Goal: Use online tool/utility

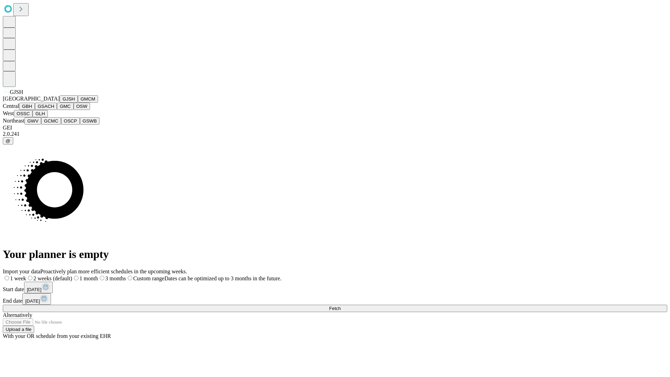
click at [60, 103] on button "GJSH" at bounding box center [69, 98] width 18 height 7
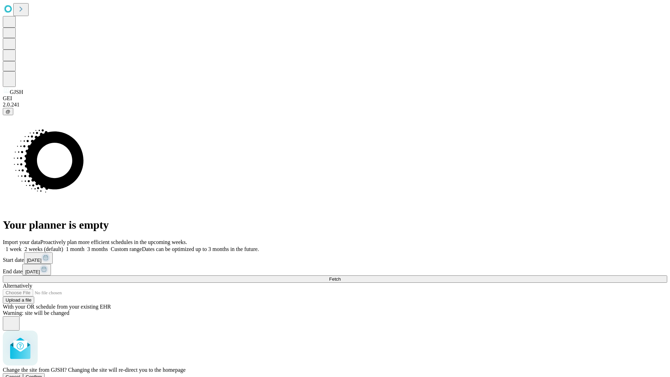
click at [42, 374] on span "Confirm" at bounding box center [34, 376] width 16 height 5
click at [84, 246] on label "1 month" at bounding box center [73, 249] width 21 height 6
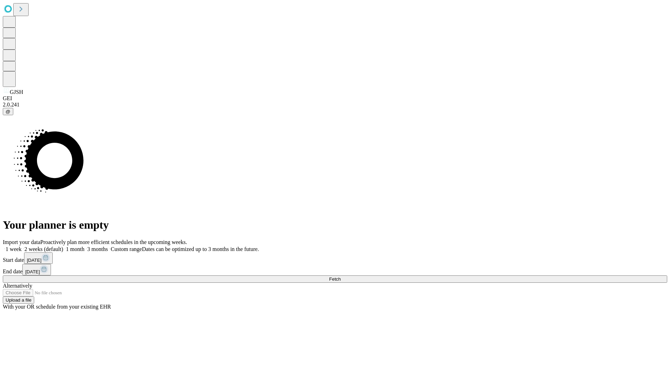
click at [340, 276] on span "Fetch" at bounding box center [335, 278] width 12 height 5
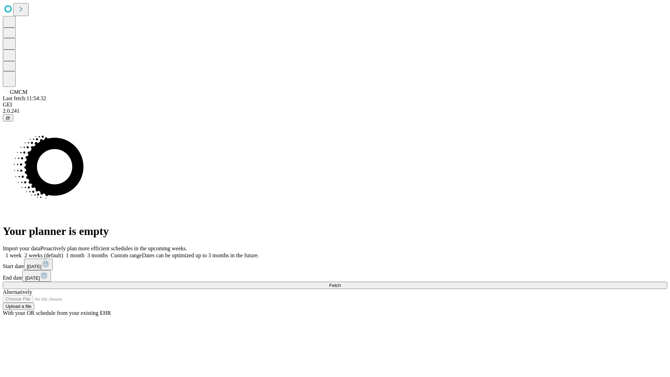
click at [84, 252] on label "1 month" at bounding box center [73, 255] width 21 height 6
click at [340, 283] on span "Fetch" at bounding box center [335, 285] width 12 height 5
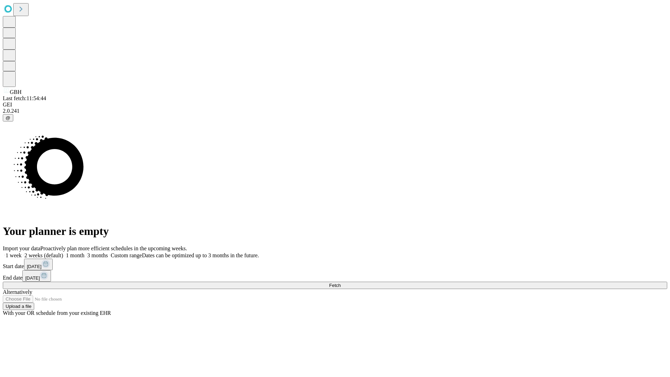
click at [84, 252] on label "1 month" at bounding box center [73, 255] width 21 height 6
click at [340, 283] on span "Fetch" at bounding box center [335, 285] width 12 height 5
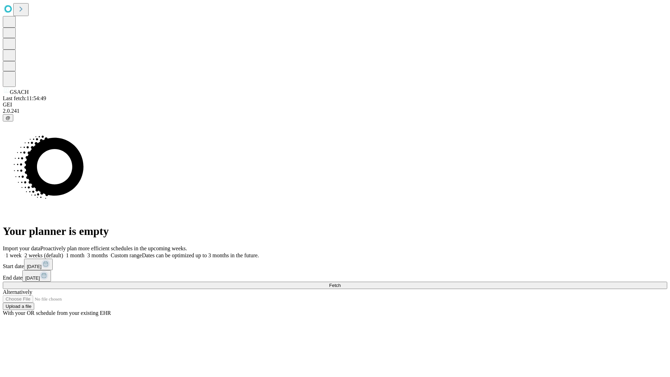
click at [84, 252] on label "1 month" at bounding box center [73, 255] width 21 height 6
click at [340, 283] on span "Fetch" at bounding box center [335, 285] width 12 height 5
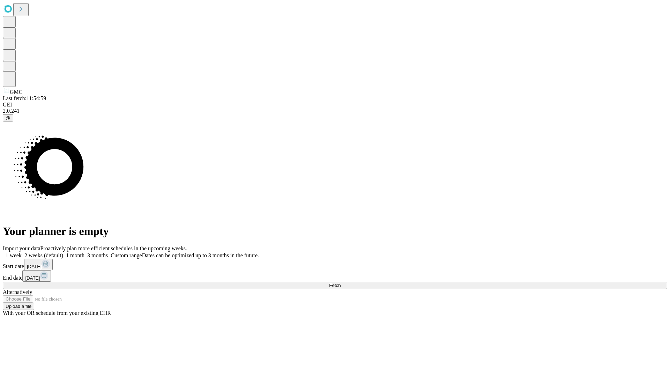
click at [84, 252] on label "1 month" at bounding box center [73, 255] width 21 height 6
click at [340, 283] on span "Fetch" at bounding box center [335, 285] width 12 height 5
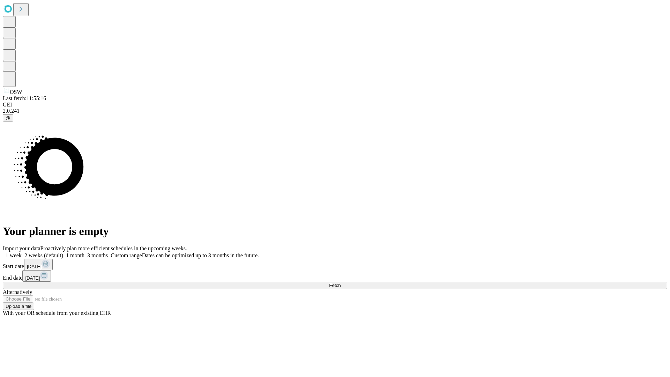
click at [84, 252] on label "1 month" at bounding box center [73, 255] width 21 height 6
click at [340, 283] on span "Fetch" at bounding box center [335, 285] width 12 height 5
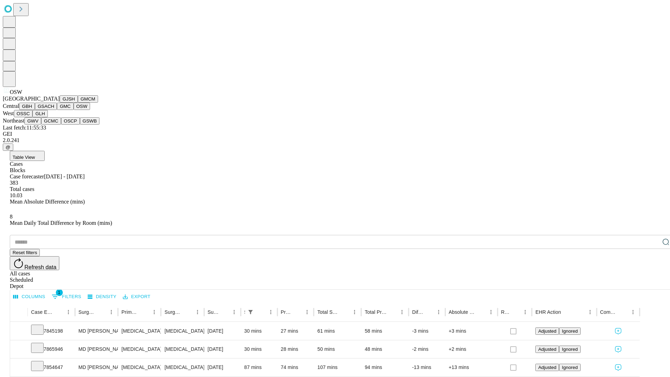
click at [33, 117] on button "OSSC" at bounding box center [23, 113] width 19 height 7
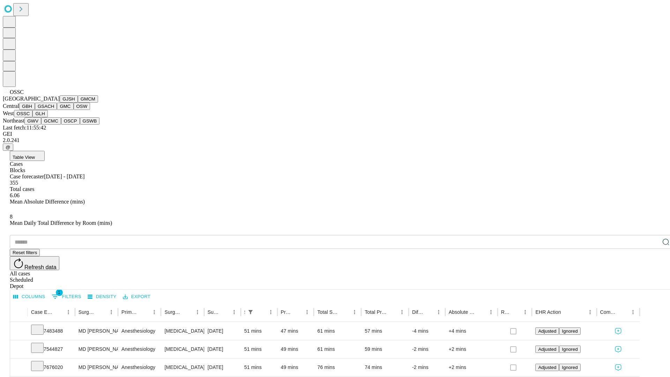
click at [47, 117] on button "GLH" at bounding box center [39, 113] width 15 height 7
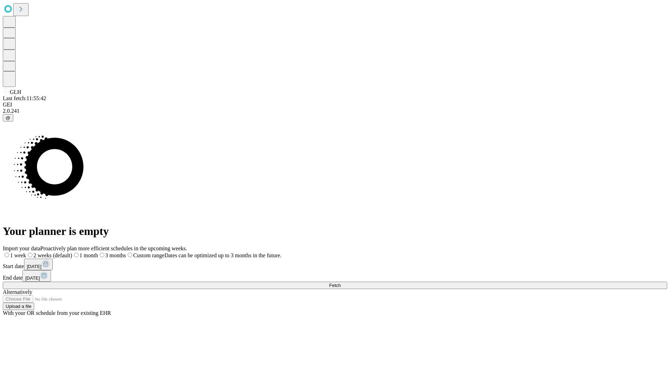
click at [98, 252] on label "1 month" at bounding box center [85, 255] width 26 height 6
click at [340, 283] on span "Fetch" at bounding box center [335, 285] width 12 height 5
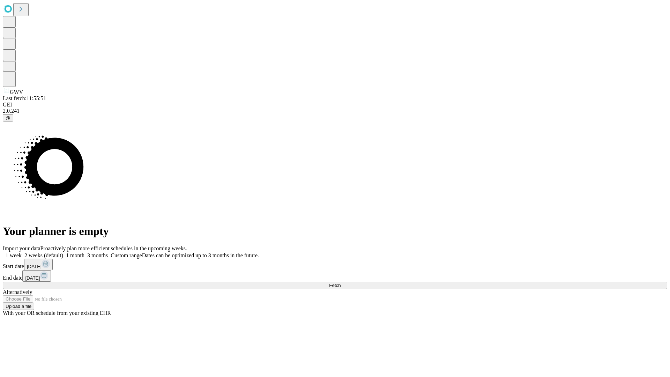
click at [84, 252] on label "1 month" at bounding box center [73, 255] width 21 height 6
click at [340, 283] on span "Fetch" at bounding box center [335, 285] width 12 height 5
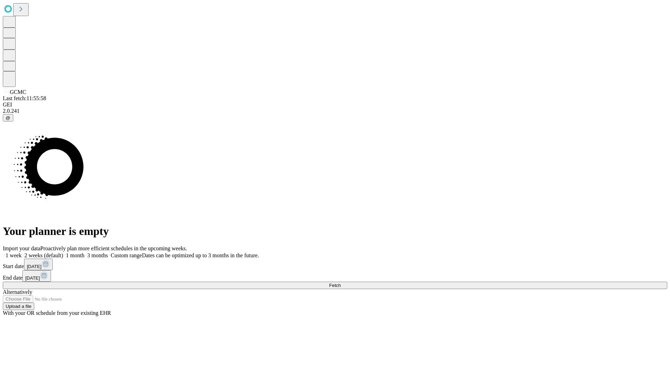
click at [84, 252] on label "1 month" at bounding box center [73, 255] width 21 height 6
click at [340, 283] on span "Fetch" at bounding box center [335, 285] width 12 height 5
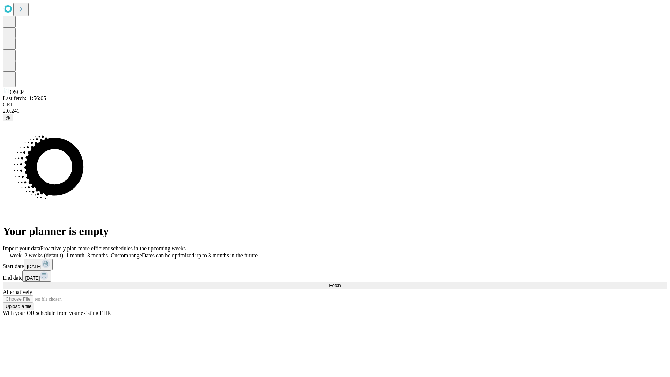
click at [84, 252] on label "1 month" at bounding box center [73, 255] width 21 height 6
click at [340, 283] on span "Fetch" at bounding box center [335, 285] width 12 height 5
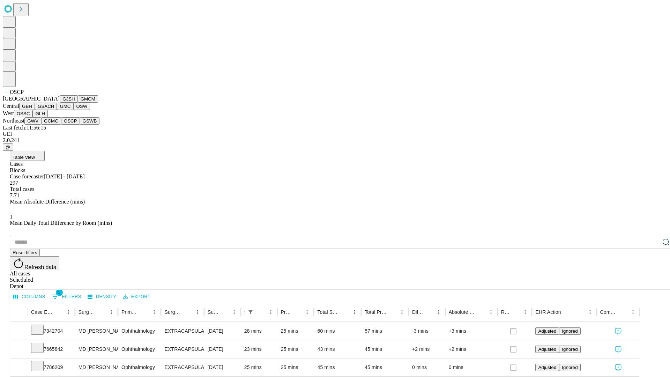
click at [80, 125] on button "GSWB" at bounding box center [90, 120] width 20 height 7
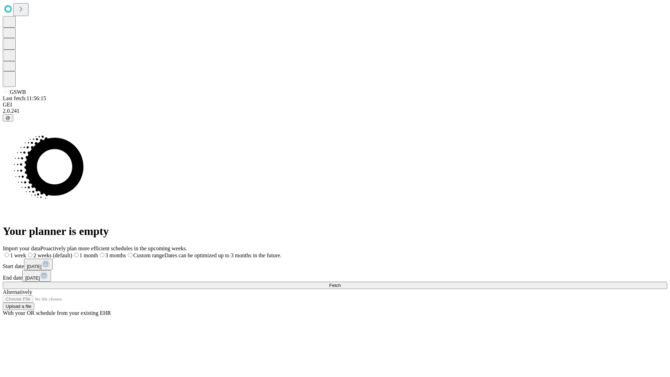
click at [98, 252] on label "1 month" at bounding box center [85, 255] width 26 height 6
click at [340, 283] on span "Fetch" at bounding box center [335, 285] width 12 height 5
